Goal: Information Seeking & Learning: Learn about a topic

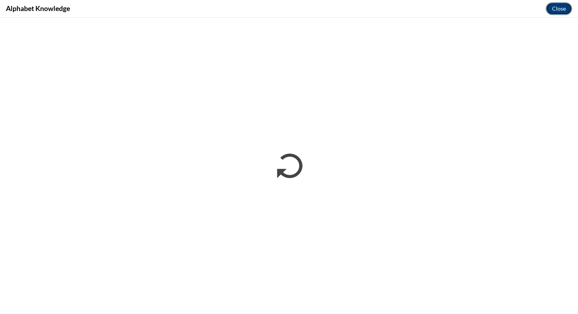
click at [556, 7] on button "Close" at bounding box center [559, 8] width 26 height 13
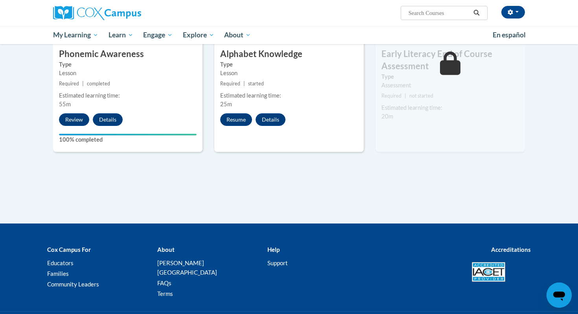
scroll to position [454, 0]
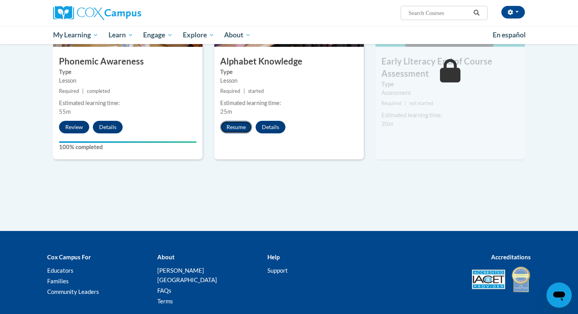
click at [234, 127] on button "Resume" at bounding box center [236, 127] width 32 height 13
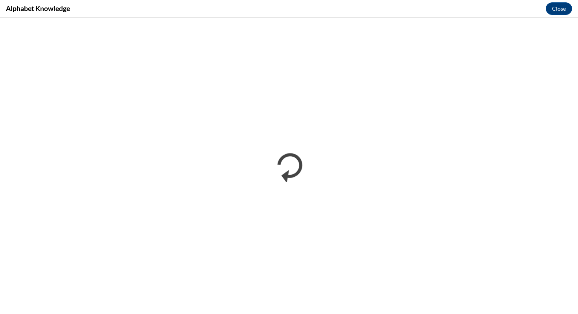
scroll to position [0, 0]
click at [562, 10] on button "Close" at bounding box center [559, 8] width 26 height 13
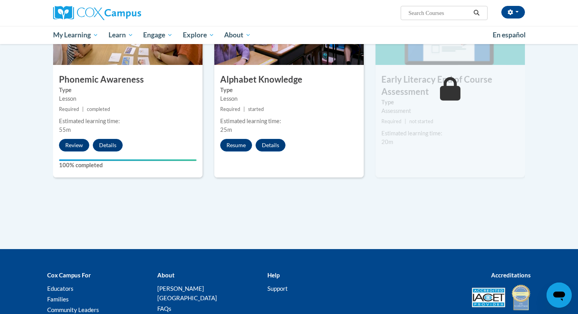
scroll to position [437, 0]
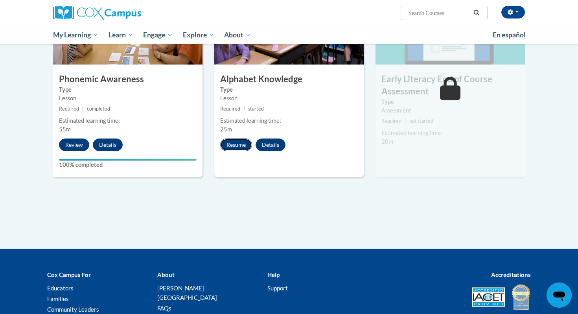
click at [246, 142] on button "Resume" at bounding box center [236, 145] width 32 height 13
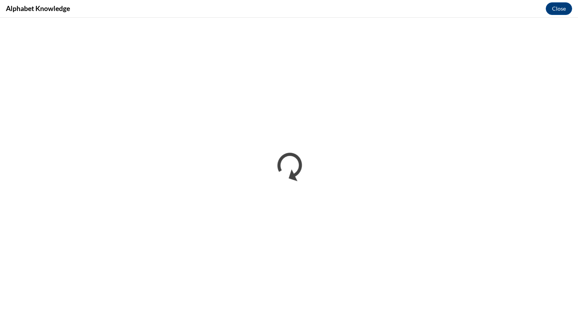
scroll to position [0, 0]
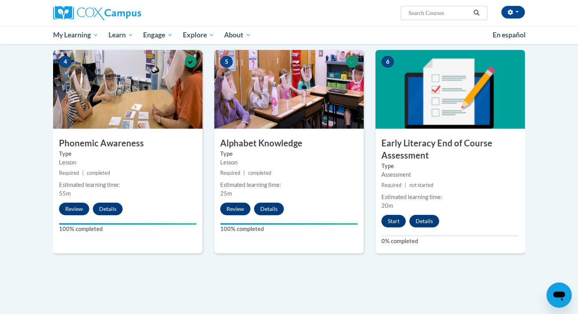
scroll to position [375, 0]
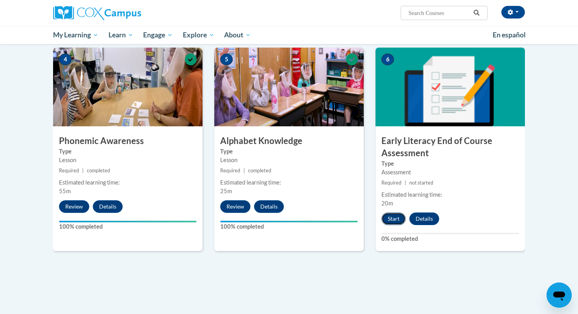
click at [398, 218] on button "Start" at bounding box center [394, 218] width 24 height 13
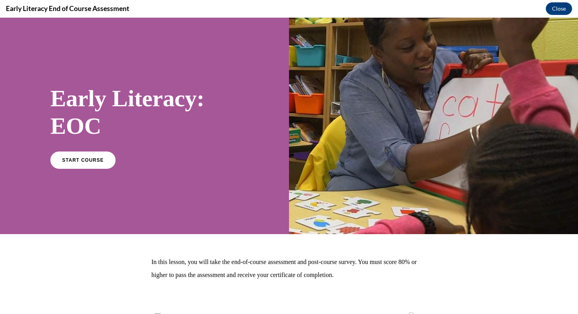
scroll to position [0, 0]
click at [82, 161] on span "START COURSE" at bounding box center [83, 160] width 44 height 6
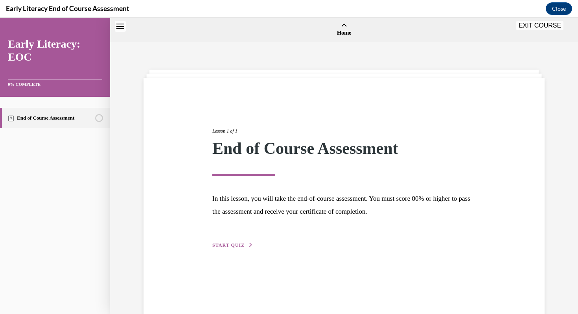
scroll to position [24, 0]
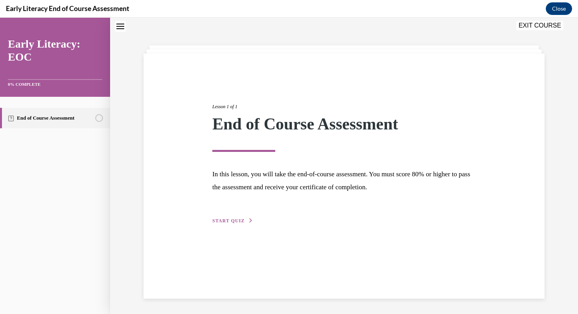
click at [223, 222] on span "START QUIZ" at bounding box center [228, 221] width 32 height 6
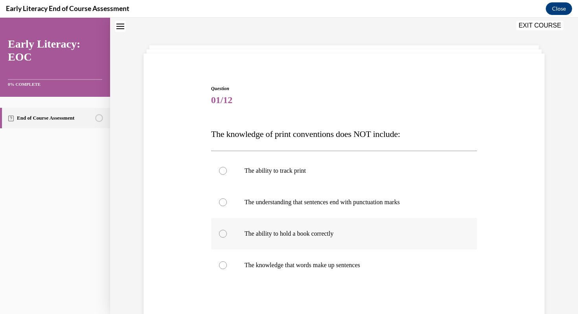
click at [294, 230] on p "The ability to hold a book correctly" at bounding box center [351, 234] width 213 height 8
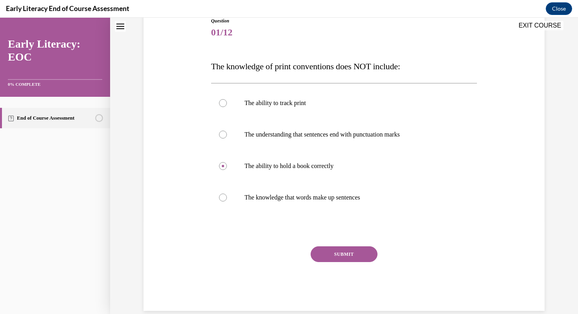
click at [346, 253] on button "SUBMIT" at bounding box center [344, 254] width 67 height 16
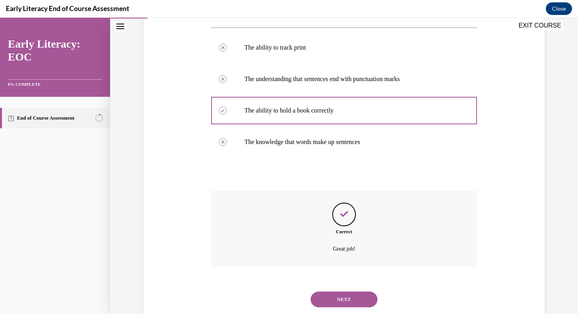
scroll to position [168, 0]
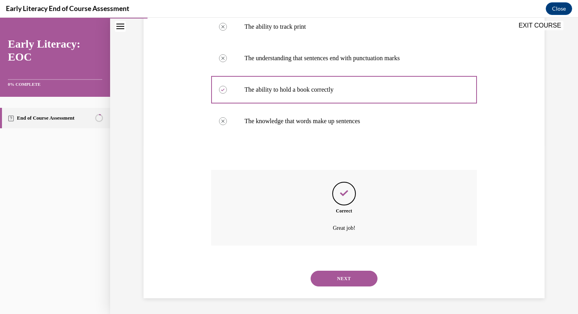
click at [340, 275] on button "NEXT" at bounding box center [344, 279] width 67 height 16
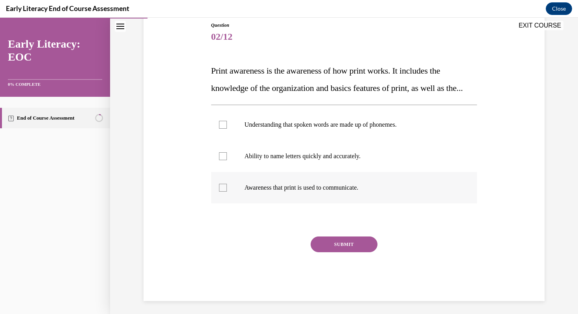
click at [307, 192] on p "Awareness that print is used to communicate." at bounding box center [351, 188] width 213 height 8
click at [341, 252] on button "SUBMIT" at bounding box center [344, 244] width 67 height 16
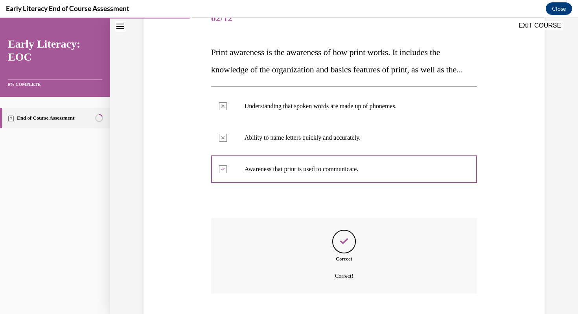
scroll to position [172, 0]
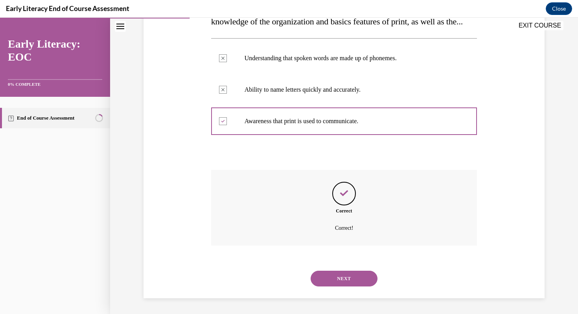
click at [338, 278] on button "NEXT" at bounding box center [344, 279] width 67 height 16
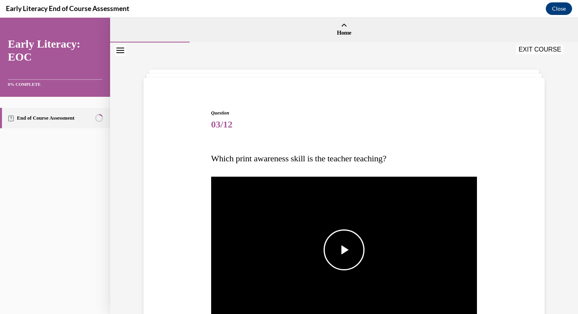
scroll to position [46, 0]
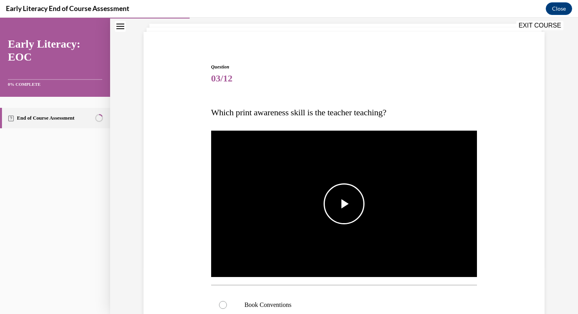
click at [344, 204] on span "Video player" at bounding box center [344, 204] width 0 height 0
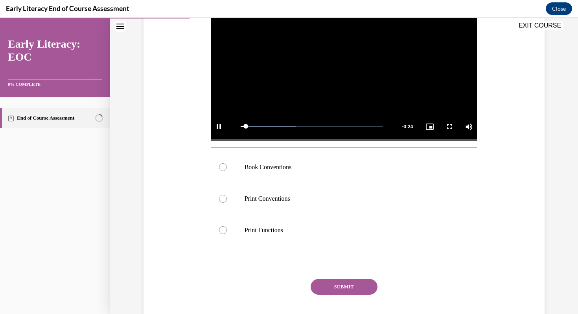
scroll to position [186, 0]
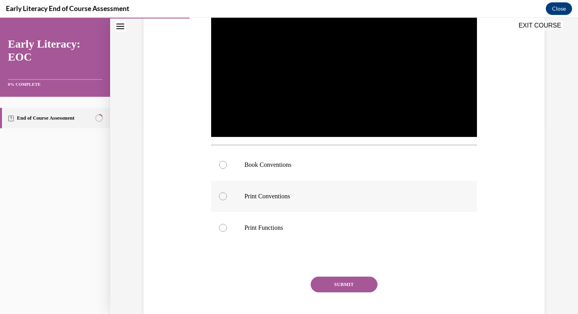
click at [288, 196] on p "Print Conventions" at bounding box center [351, 196] width 213 height 8
click at [299, 154] on div at bounding box center [344, 164] width 266 height 31
click at [333, 281] on button "SUBMIT" at bounding box center [344, 285] width 67 height 16
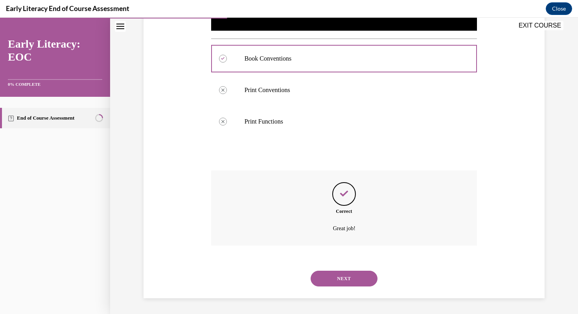
click at [333, 281] on button "NEXT" at bounding box center [344, 279] width 67 height 16
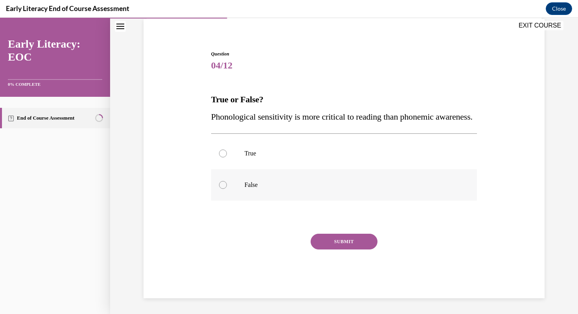
click at [254, 182] on p "False" at bounding box center [351, 185] width 213 height 8
click at [350, 242] on button "SUBMIT" at bounding box center [344, 242] width 67 height 16
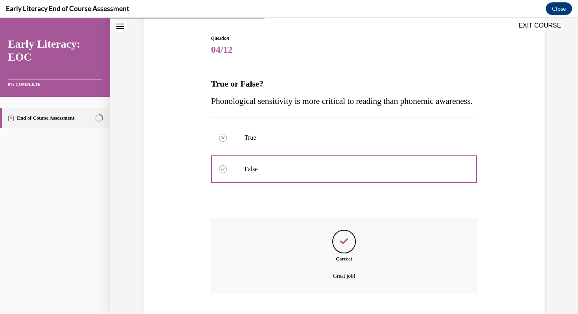
scroll to position [140, 0]
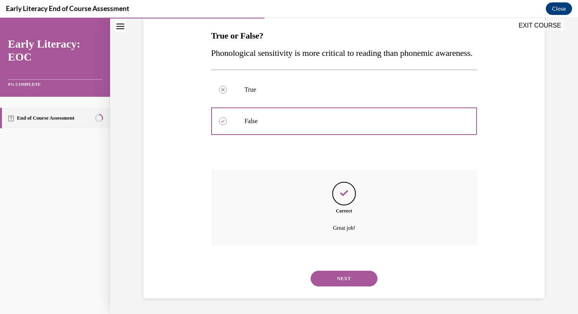
click at [339, 277] on button "NEXT" at bounding box center [344, 279] width 67 height 16
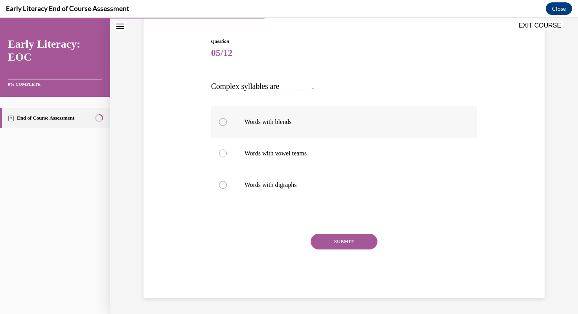
click at [269, 128] on div at bounding box center [344, 121] width 266 height 31
click at [349, 246] on button "SUBMIT" at bounding box center [344, 242] width 67 height 16
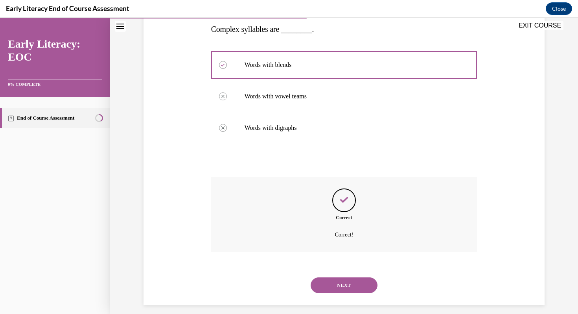
scroll to position [135, 0]
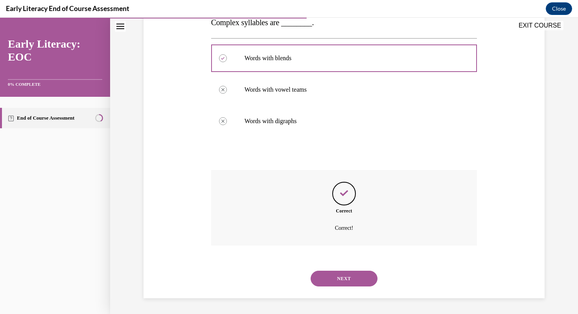
click at [344, 277] on button "NEXT" at bounding box center [344, 279] width 67 height 16
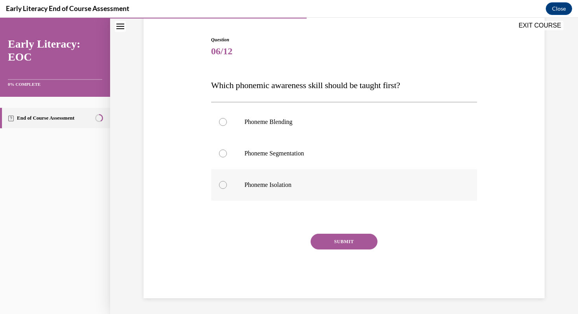
click at [280, 187] on p "Phoneme Isolation" at bounding box center [351, 185] width 213 height 8
click at [328, 234] on button "SUBMIT" at bounding box center [344, 242] width 67 height 16
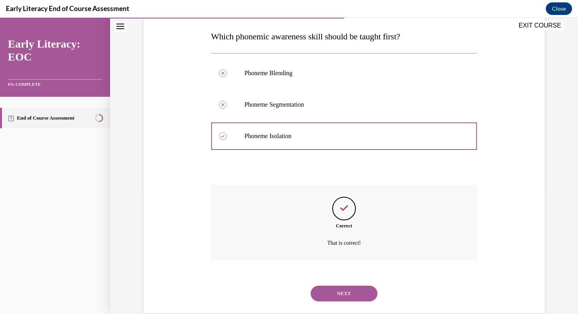
scroll to position [137, 0]
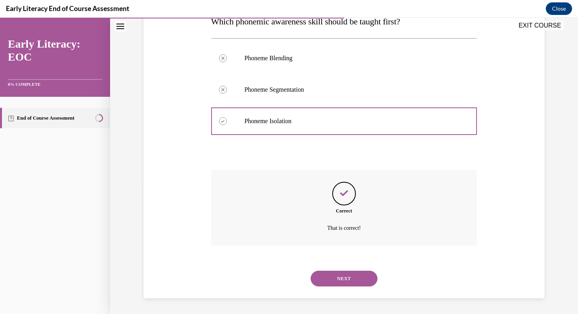
click at [334, 275] on button "NEXT" at bounding box center [344, 279] width 67 height 16
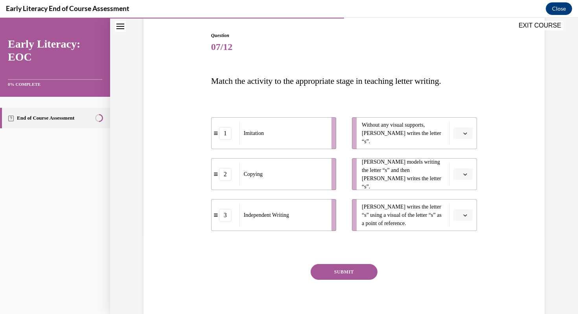
scroll to position [78, 0]
click at [459, 135] on span "Please select an option" at bounding box center [459, 133] width 3 height 8
click at [462, 200] on span "3" at bounding box center [460, 197] width 3 height 6
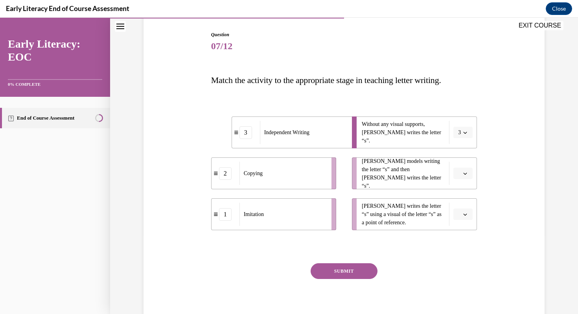
click at [461, 174] on span "Please select an option" at bounding box center [459, 174] width 3 height 8
click at [464, 205] on div "1" at bounding box center [463, 207] width 20 height 16
click at [467, 213] on icon "button" at bounding box center [466, 214] width 4 height 4
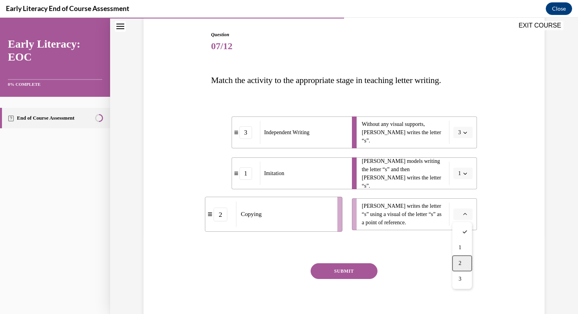
click at [459, 263] on span "2" at bounding box center [460, 263] width 3 height 6
click at [356, 274] on button "SUBMIT" at bounding box center [344, 271] width 67 height 16
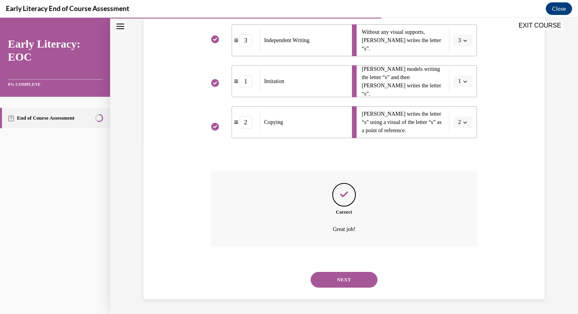
scroll to position [172, 0]
click at [345, 281] on button "NEXT" at bounding box center [344, 279] width 67 height 16
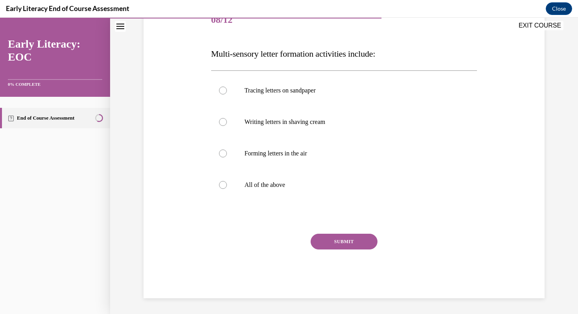
scroll to position [88, 0]
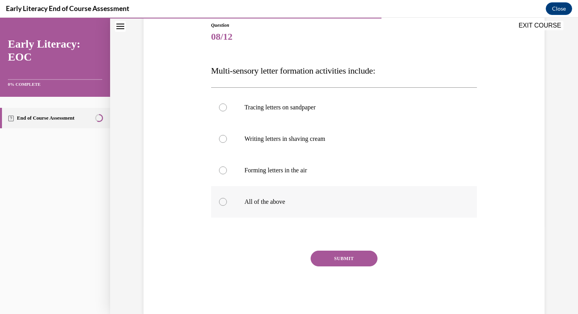
click at [268, 205] on p "All of the above" at bounding box center [351, 202] width 213 height 8
click at [340, 259] on button "SUBMIT" at bounding box center [344, 259] width 67 height 16
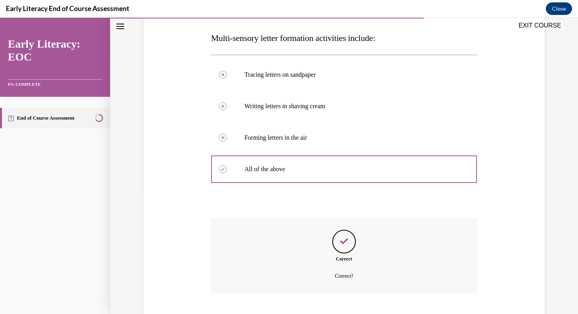
scroll to position [168, 0]
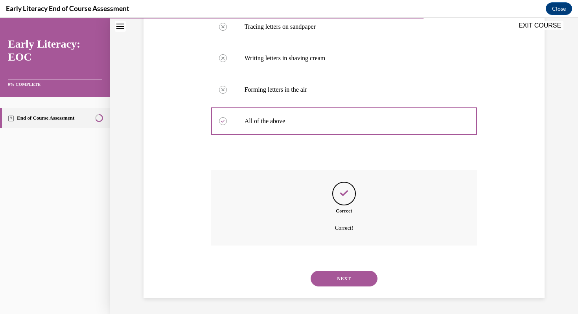
click at [347, 282] on button "NEXT" at bounding box center [344, 279] width 67 height 16
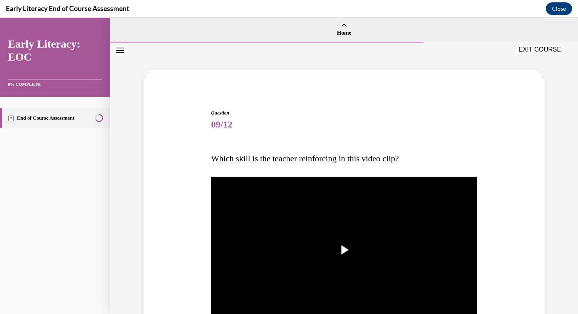
scroll to position [57, 0]
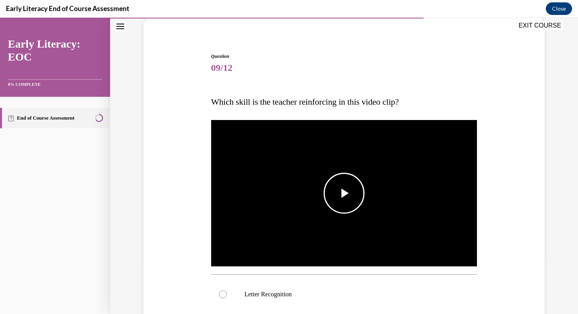
click at [344, 193] on span "Video player" at bounding box center [344, 193] width 0 height 0
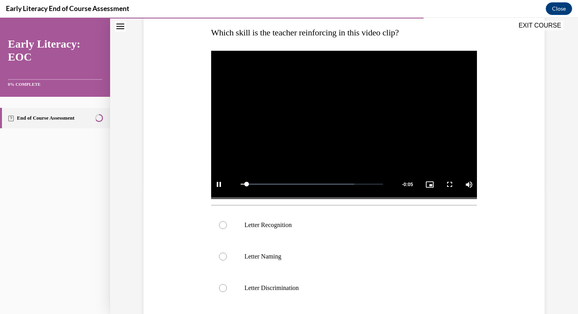
scroll to position [137, 0]
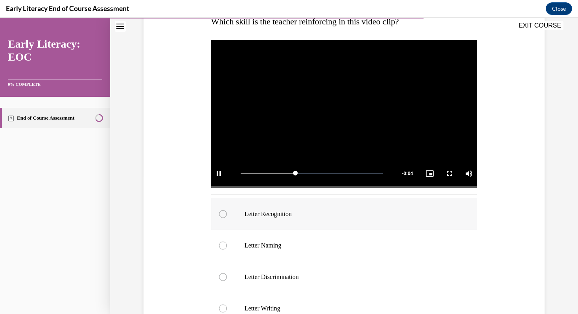
click at [309, 217] on p "Letter Recognition" at bounding box center [351, 214] width 213 height 8
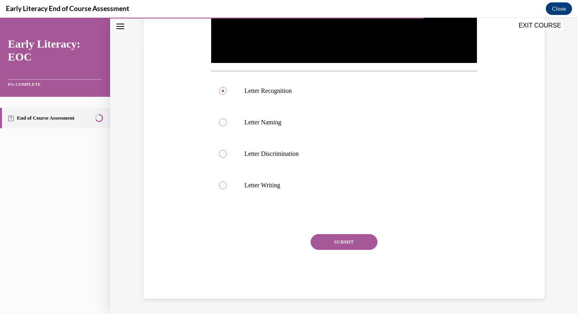
click at [332, 235] on button "SUBMIT" at bounding box center [344, 242] width 67 height 16
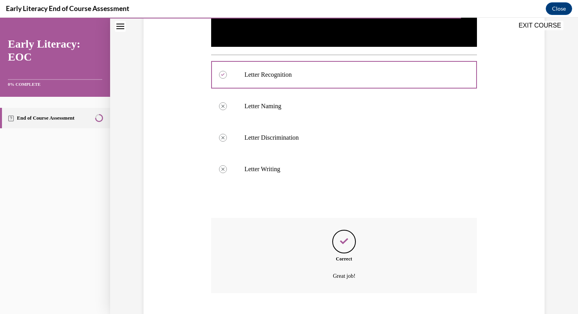
scroll to position [324, 0]
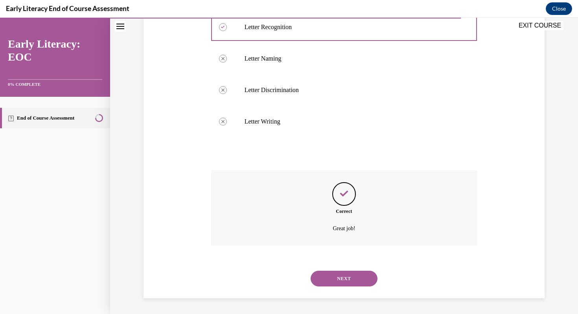
click at [334, 277] on button "NEXT" at bounding box center [344, 279] width 67 height 16
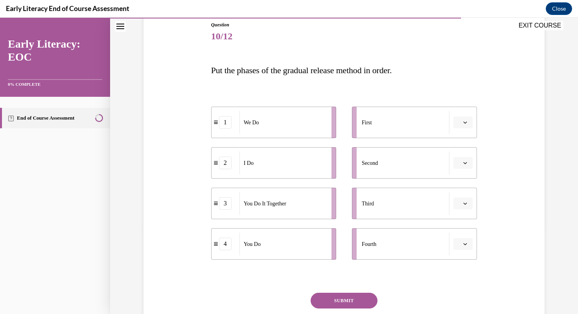
scroll to position [93, 0]
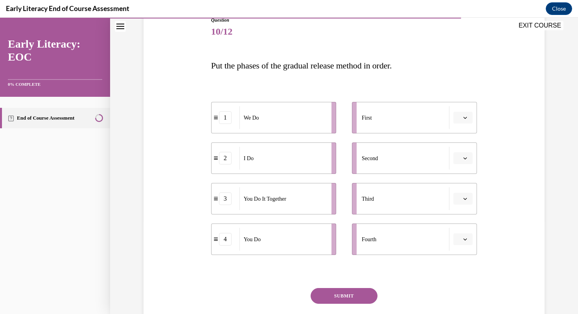
click at [469, 118] on button "button" at bounding box center [463, 118] width 19 height 12
click at [463, 166] on div "2" at bounding box center [463, 167] width 20 height 16
click at [464, 161] on span "button" at bounding box center [466, 158] width 6 height 6
click at [460, 187] on div "1" at bounding box center [463, 192] width 20 height 16
click at [460, 205] on li "Third" at bounding box center [414, 198] width 125 height 31
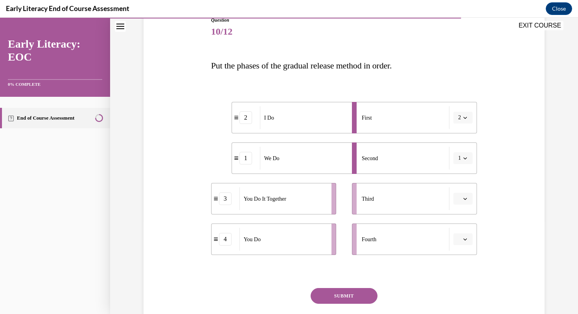
click at [464, 201] on span "button" at bounding box center [466, 199] width 6 height 6
click at [461, 264] on span "3" at bounding box center [460, 263] width 3 height 6
click at [466, 240] on icon "button" at bounding box center [466, 239] width 4 height 4
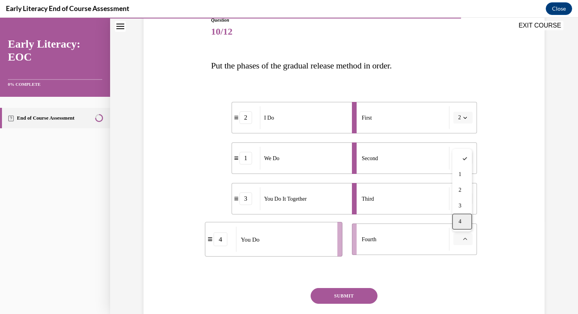
click at [464, 224] on div "4" at bounding box center [463, 222] width 20 height 16
click at [353, 303] on button "SUBMIT" at bounding box center [344, 296] width 67 height 16
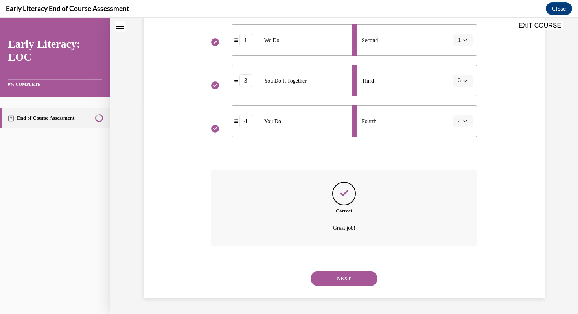
scroll to position [76, 0]
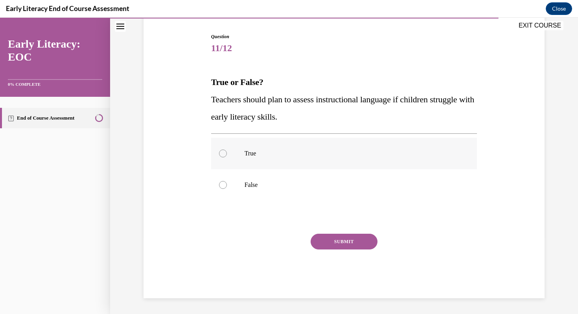
click at [251, 158] on div at bounding box center [344, 153] width 266 height 31
click at [337, 244] on button "SUBMIT" at bounding box center [344, 242] width 67 height 16
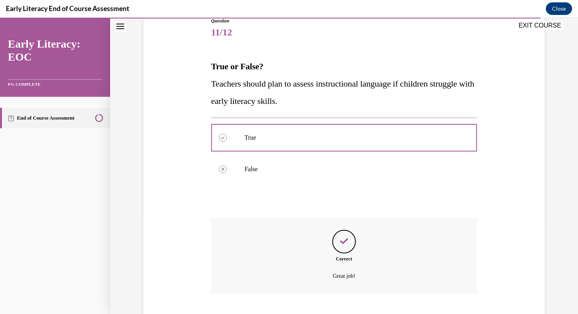
scroll to position [140, 0]
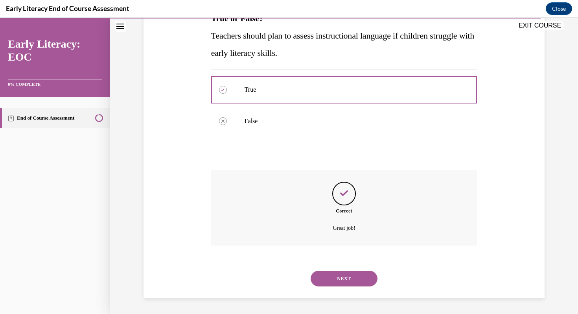
click at [330, 282] on button "NEXT" at bounding box center [344, 279] width 67 height 16
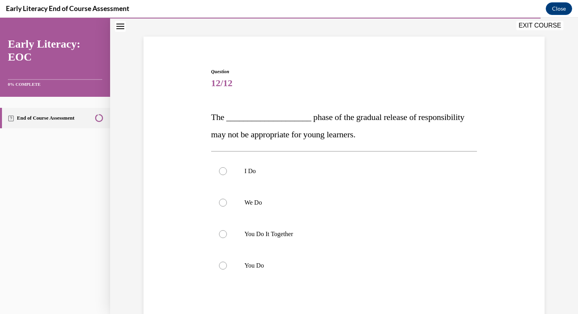
scroll to position [42, 0]
click at [285, 237] on p "You Do It Together" at bounding box center [351, 234] width 213 height 8
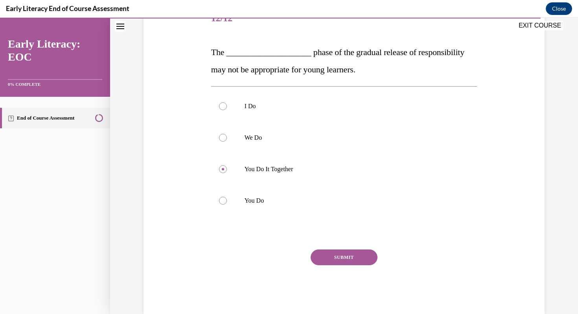
click at [340, 262] on button "SUBMIT" at bounding box center [344, 257] width 67 height 16
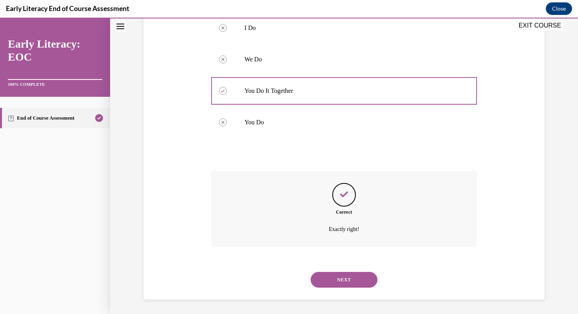
scroll to position [186, 0]
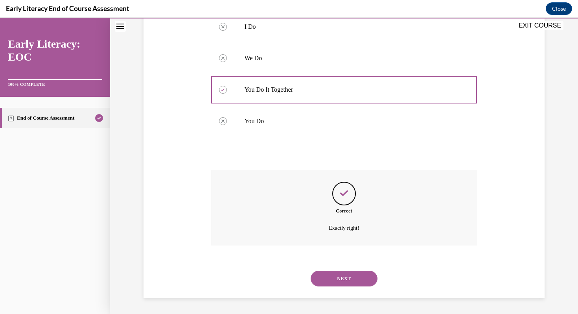
click at [338, 275] on button "NEXT" at bounding box center [344, 279] width 67 height 16
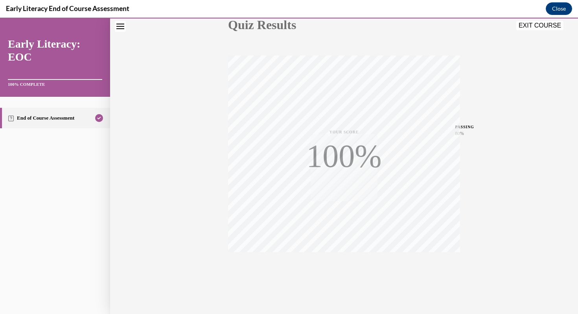
scroll to position [107, 0]
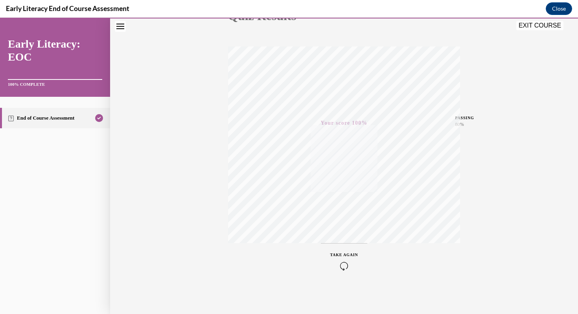
click at [547, 28] on button "EXIT COURSE" at bounding box center [540, 25] width 47 height 9
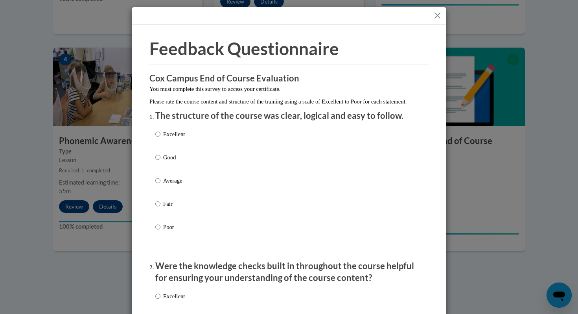
click at [170, 162] on p "Good" at bounding box center [174, 157] width 22 height 9
click at [161, 162] on input "Good" at bounding box center [157, 157] width 5 height 9
radio input "true"
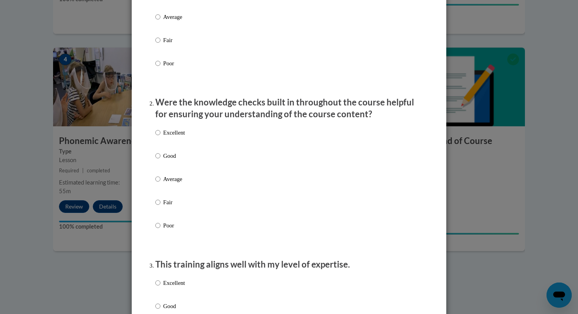
scroll to position [164, 0]
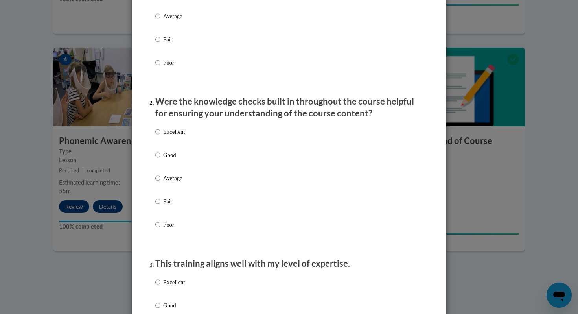
click at [166, 206] on p "Fair" at bounding box center [174, 201] width 22 height 9
click at [161, 206] on input "Fair" at bounding box center [157, 201] width 5 height 9
radio input "true"
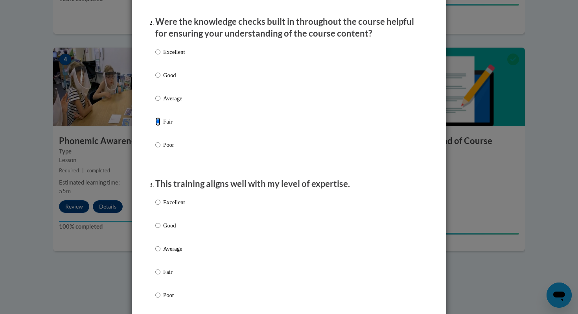
scroll to position [303, 0]
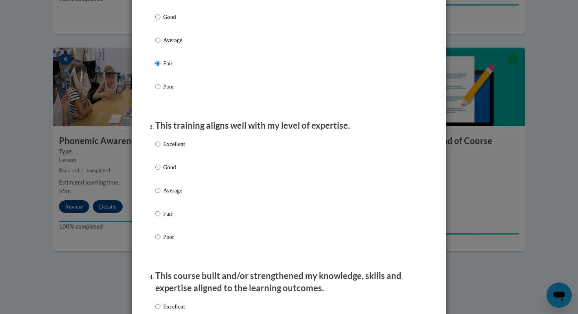
click at [164, 172] on p "Good" at bounding box center [174, 167] width 22 height 9
click at [161, 172] on input "Good" at bounding box center [157, 167] width 5 height 9
radio input "true"
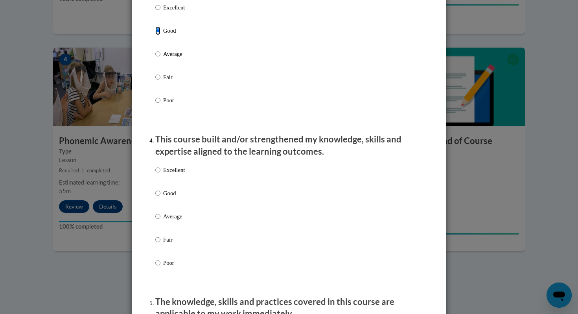
scroll to position [441, 0]
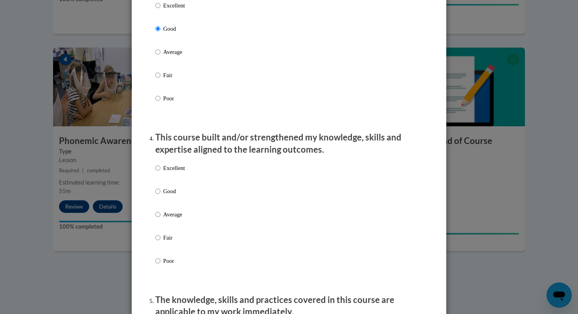
click at [172, 219] on p "Average" at bounding box center [174, 214] width 22 height 9
click at [161, 219] on input "Average" at bounding box center [157, 214] width 5 height 9
radio input "true"
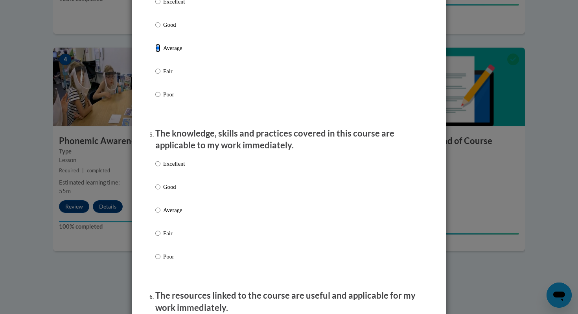
scroll to position [608, 0]
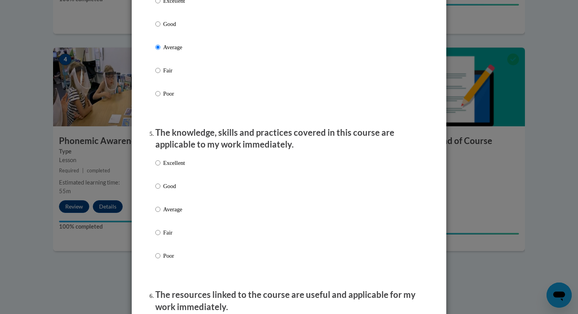
click at [170, 237] on p "Fair" at bounding box center [174, 232] width 22 height 9
click at [161, 237] on input "Fair" at bounding box center [157, 232] width 5 height 9
radio input "true"
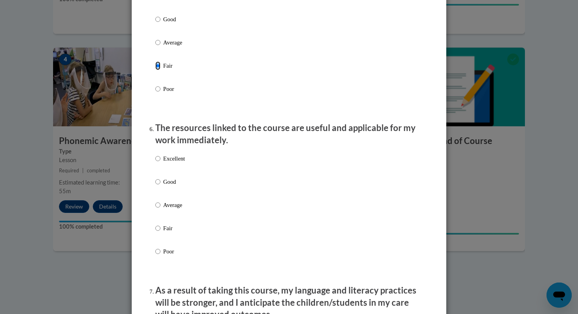
scroll to position [786, 0]
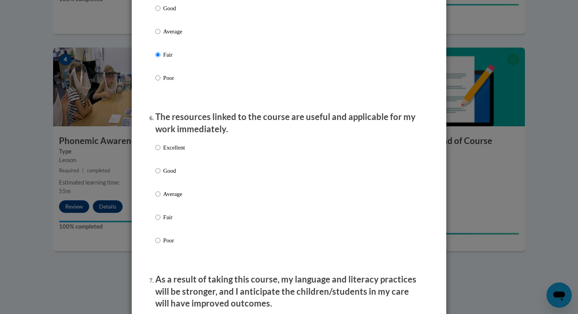
click at [176, 188] on label "Good" at bounding box center [170, 176] width 30 height 21
click at [161, 175] on input "Good" at bounding box center [157, 170] width 5 height 9
radio input "true"
click at [172, 198] on p "Average" at bounding box center [174, 194] width 22 height 9
click at [161, 198] on input "Average" at bounding box center [157, 194] width 5 height 9
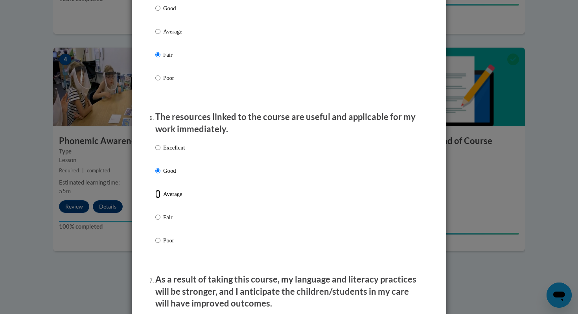
radio input "true"
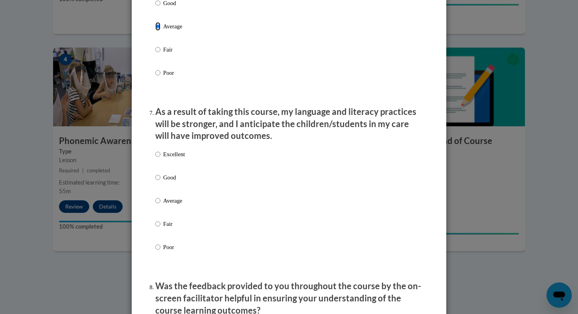
scroll to position [961, 0]
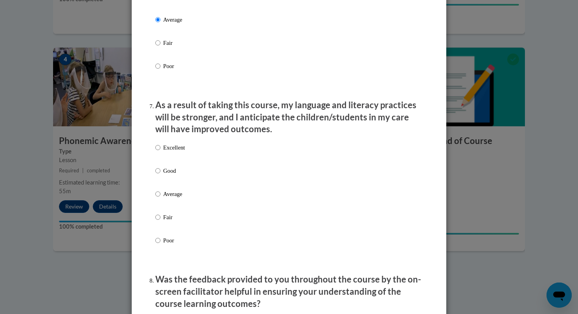
click at [169, 198] on p "Average" at bounding box center [174, 194] width 22 height 9
click at [161, 198] on input "Average" at bounding box center [157, 194] width 5 height 9
radio input "true"
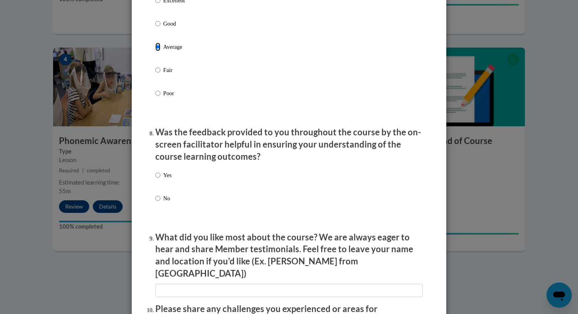
scroll to position [1108, 0]
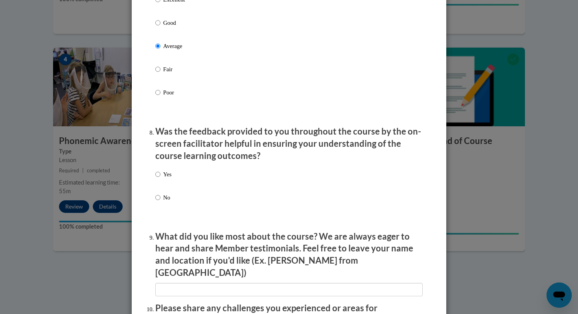
click at [175, 180] on div "Yes No" at bounding box center [289, 195] width 268 height 59
click at [166, 179] on p "Yes" at bounding box center [167, 174] width 8 height 9
click at [161, 179] on input "Yes" at bounding box center [157, 174] width 5 height 9
radio input "true"
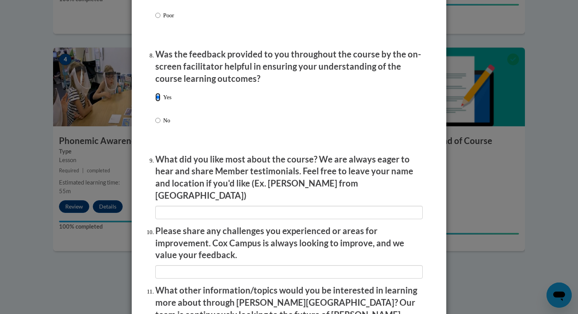
scroll to position [1186, 0]
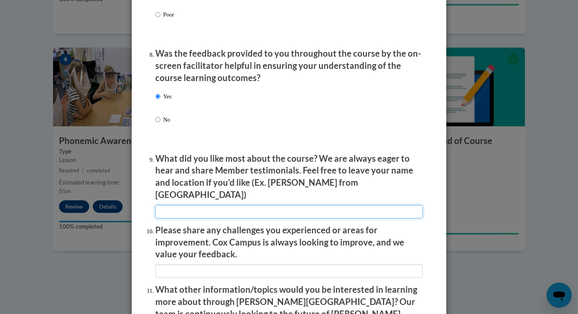
click at [183, 206] on input "textbox" at bounding box center [289, 211] width 268 height 13
type input "clear information"
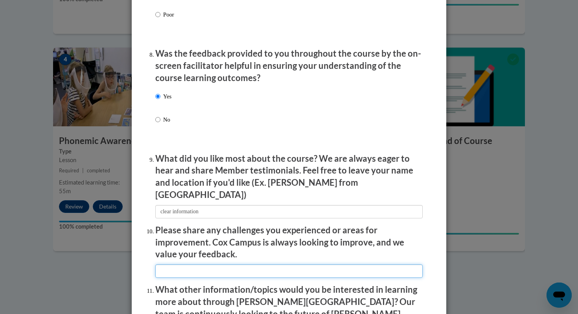
click at [179, 270] on input "textbox" at bounding box center [289, 270] width 268 height 13
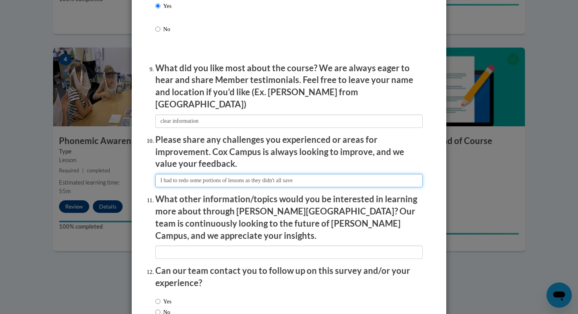
scroll to position [1317, 0]
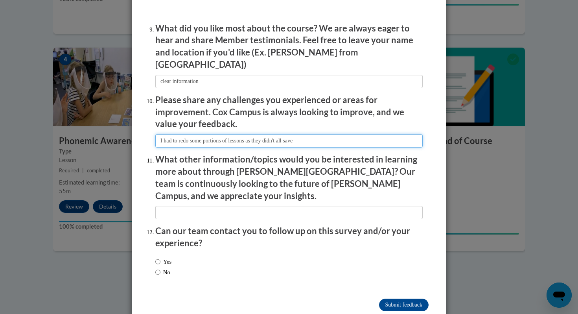
type input "I had to redo some portions of lessons as they didn't all save"
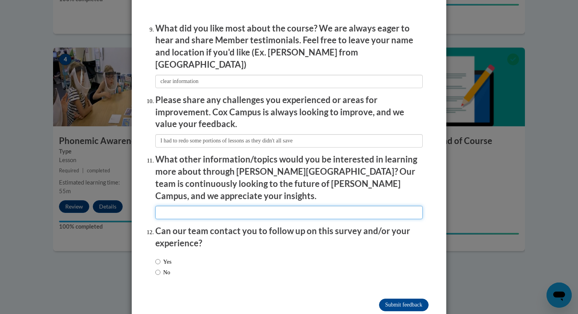
click at [187, 206] on input "textbox" at bounding box center [289, 212] width 268 height 13
type input "-"
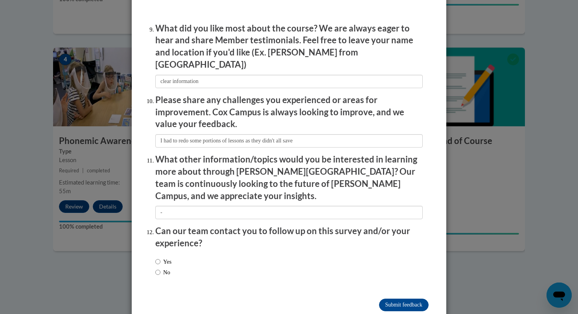
click at [161, 268] on label "No" at bounding box center [162, 272] width 15 height 9
click at [161, 268] on input "No" at bounding box center [157, 272] width 5 height 9
radio input "true"
click at [381, 299] on input "Submit feedback" at bounding box center [404, 305] width 50 height 13
